Goal: Information Seeking & Learning: Compare options

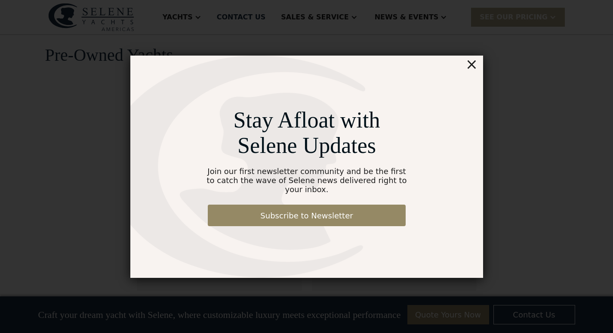
click at [473, 61] on div "×" at bounding box center [471, 64] width 12 height 17
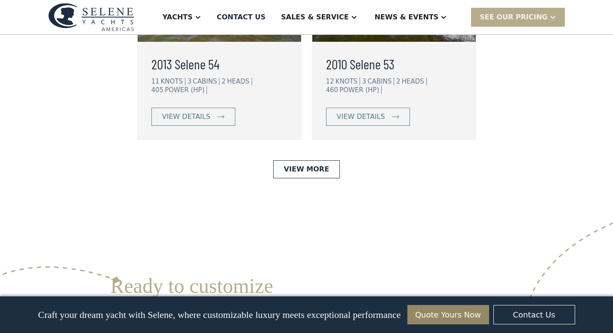
scroll to position [2239, 0]
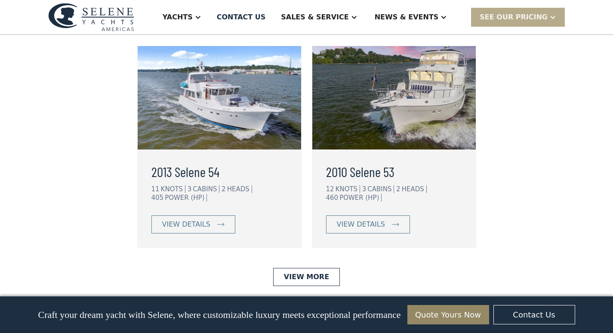
click at [217, 149] on img at bounding box center [220, 97] width 164 height 103
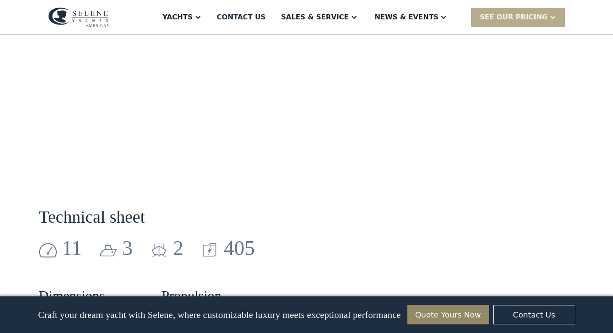
scroll to position [1206, 0]
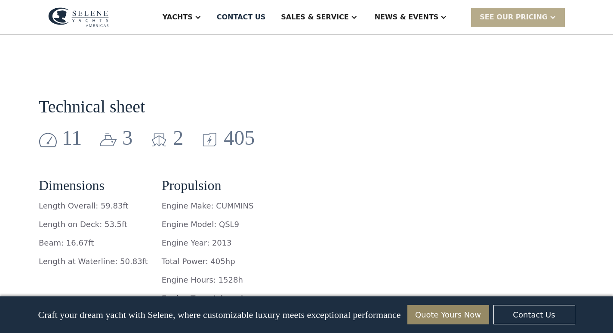
click at [121, 204] on p "Length Overall: 59.83ft" at bounding box center [93, 206] width 109 height 12
drag, startPoint x: 123, startPoint y: 204, endPoint x: 98, endPoint y: 204, distance: 25.0
click at [98, 204] on p "Length Overall: 59.83ft" at bounding box center [93, 206] width 109 height 12
copy p "59.83ft"
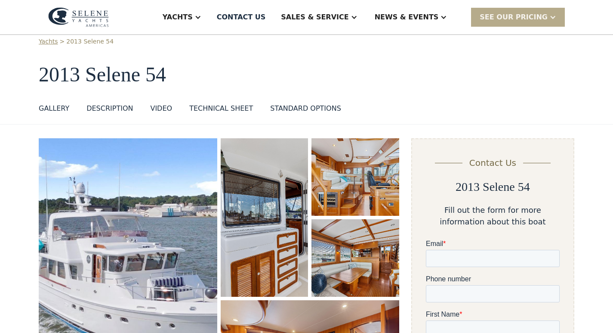
scroll to position [0, 0]
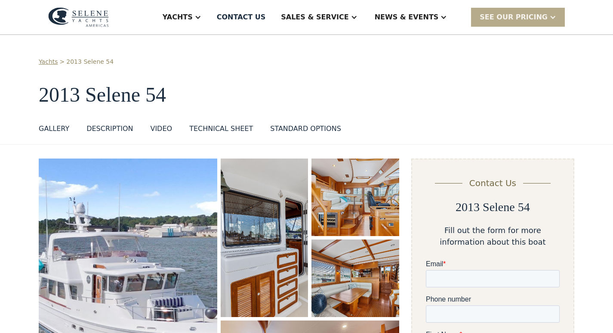
click at [403, 70] on div "Yachts > 2013 Selene 54 2013 Selene 54 GALLERY GALLERY DESCRIPTION VIDEO TECHNI…" at bounding box center [307, 97] width 536 height 80
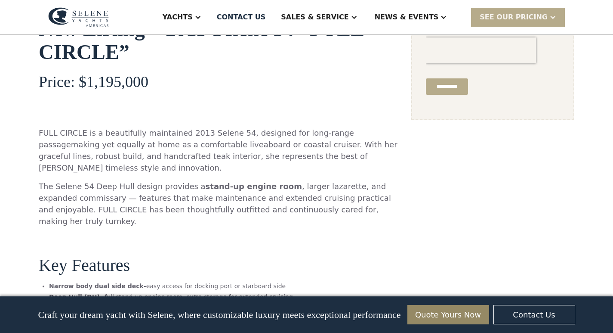
scroll to position [474, 0]
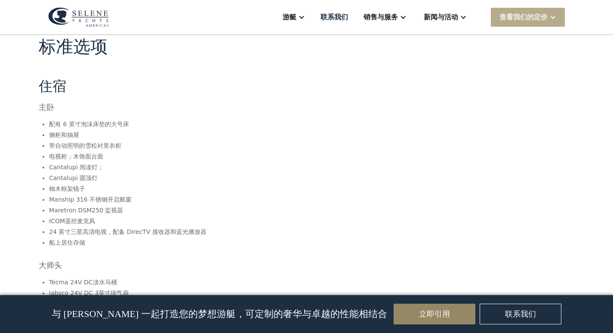
scroll to position [0, 0]
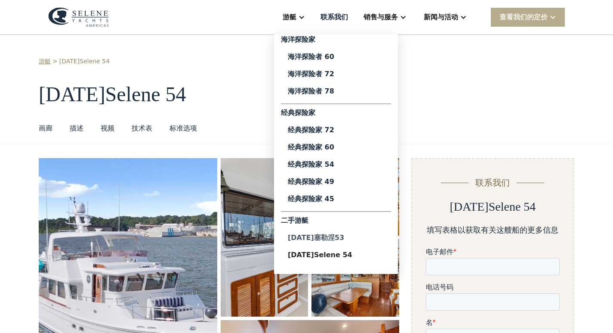
click at [316, 236] on font "[DATE]塞勒涅53" at bounding box center [316, 237] width 56 height 8
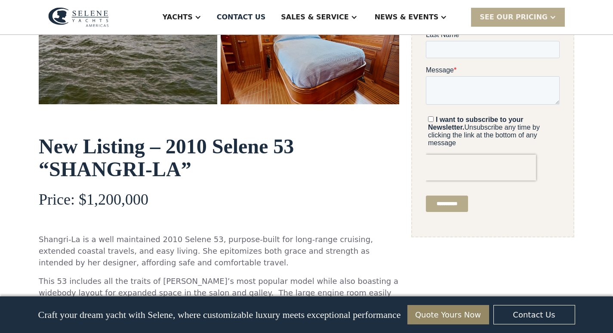
scroll to position [388, 0]
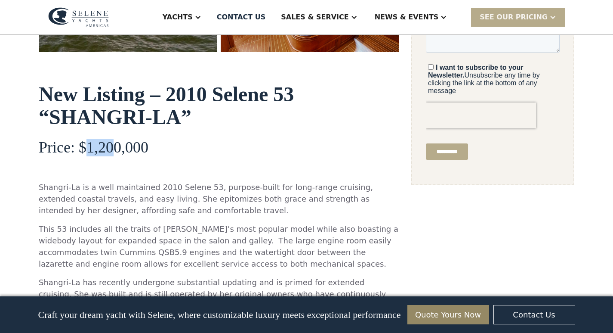
drag, startPoint x: 115, startPoint y: 148, endPoint x: 90, endPoint y: 146, distance: 25.5
click at [90, 146] on h4 "Price: $1,200,000" at bounding box center [219, 147] width 361 height 17
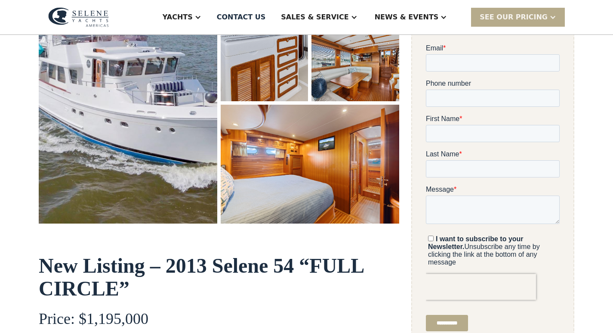
scroll to position [345, 0]
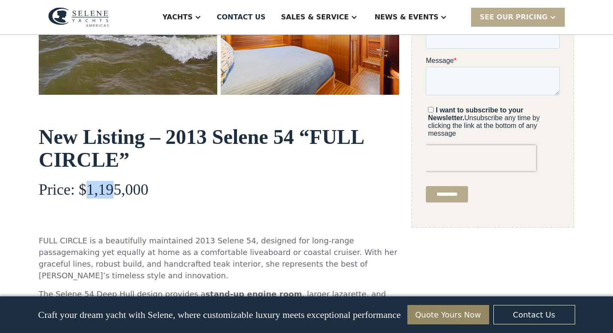
drag, startPoint x: 111, startPoint y: 186, endPoint x: 90, endPoint y: 188, distance: 21.6
click at [90, 188] on h4 "Price: $1,195,000" at bounding box center [219, 189] width 361 height 17
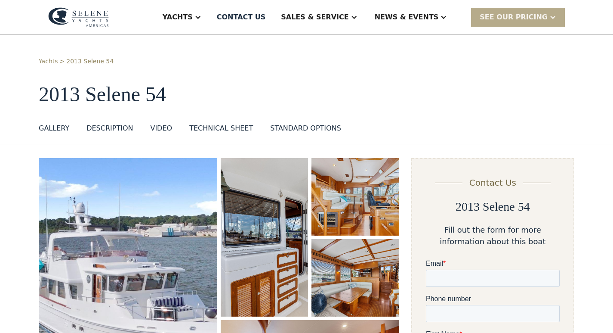
scroll to position [0, 0]
click at [79, 15] on img at bounding box center [78, 17] width 61 height 20
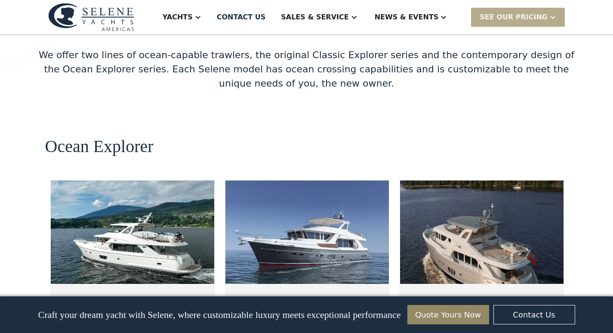
scroll to position [1550, 0]
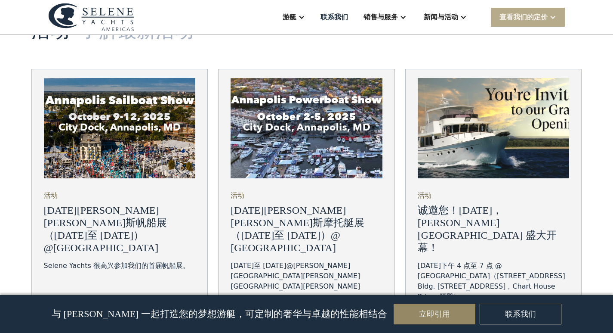
scroll to position [3247, 0]
